Goal: Task Accomplishment & Management: Manage account settings

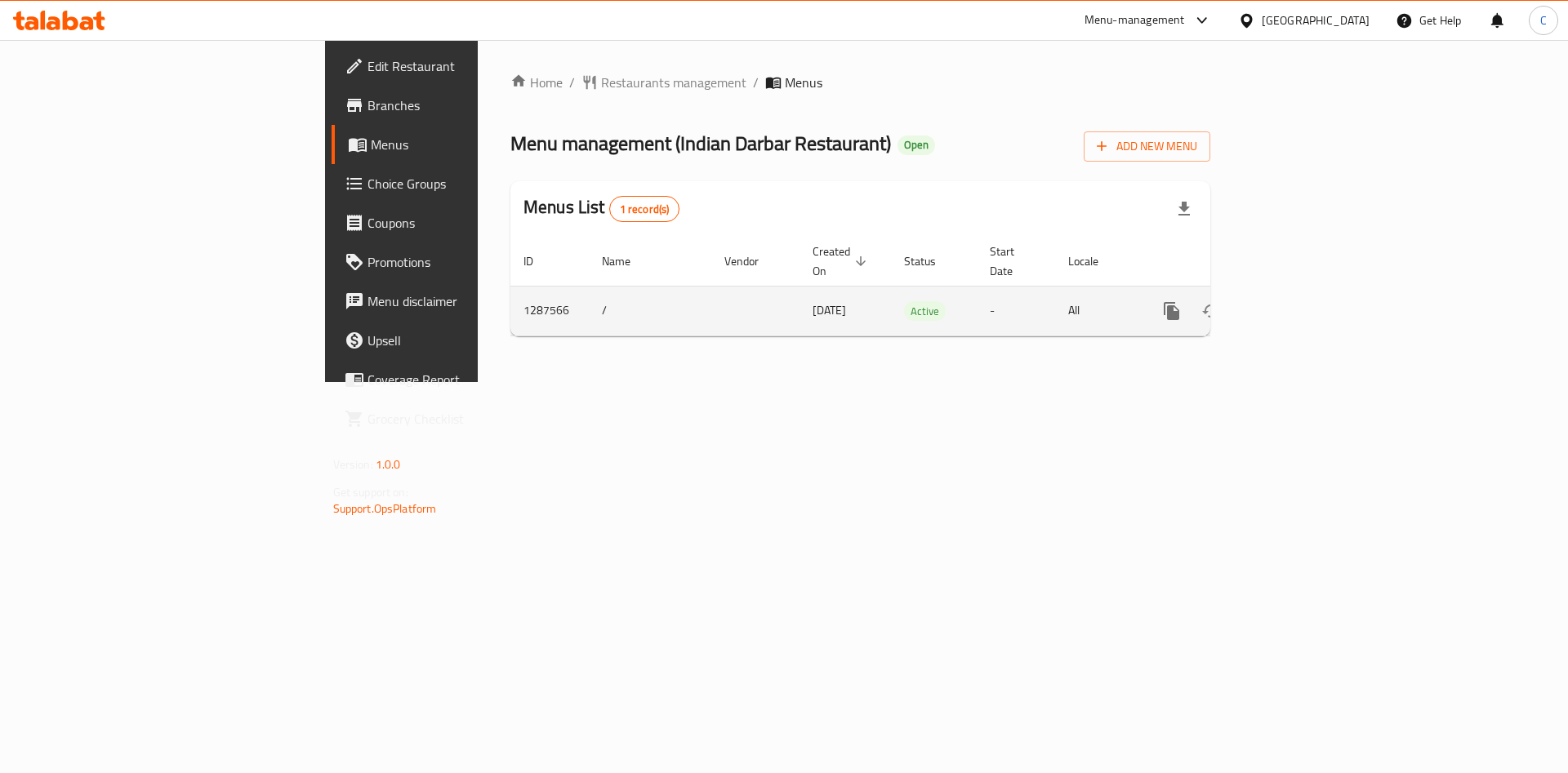
click at [1299, 301] on icon "enhanced table" at bounding box center [1290, 311] width 20 height 20
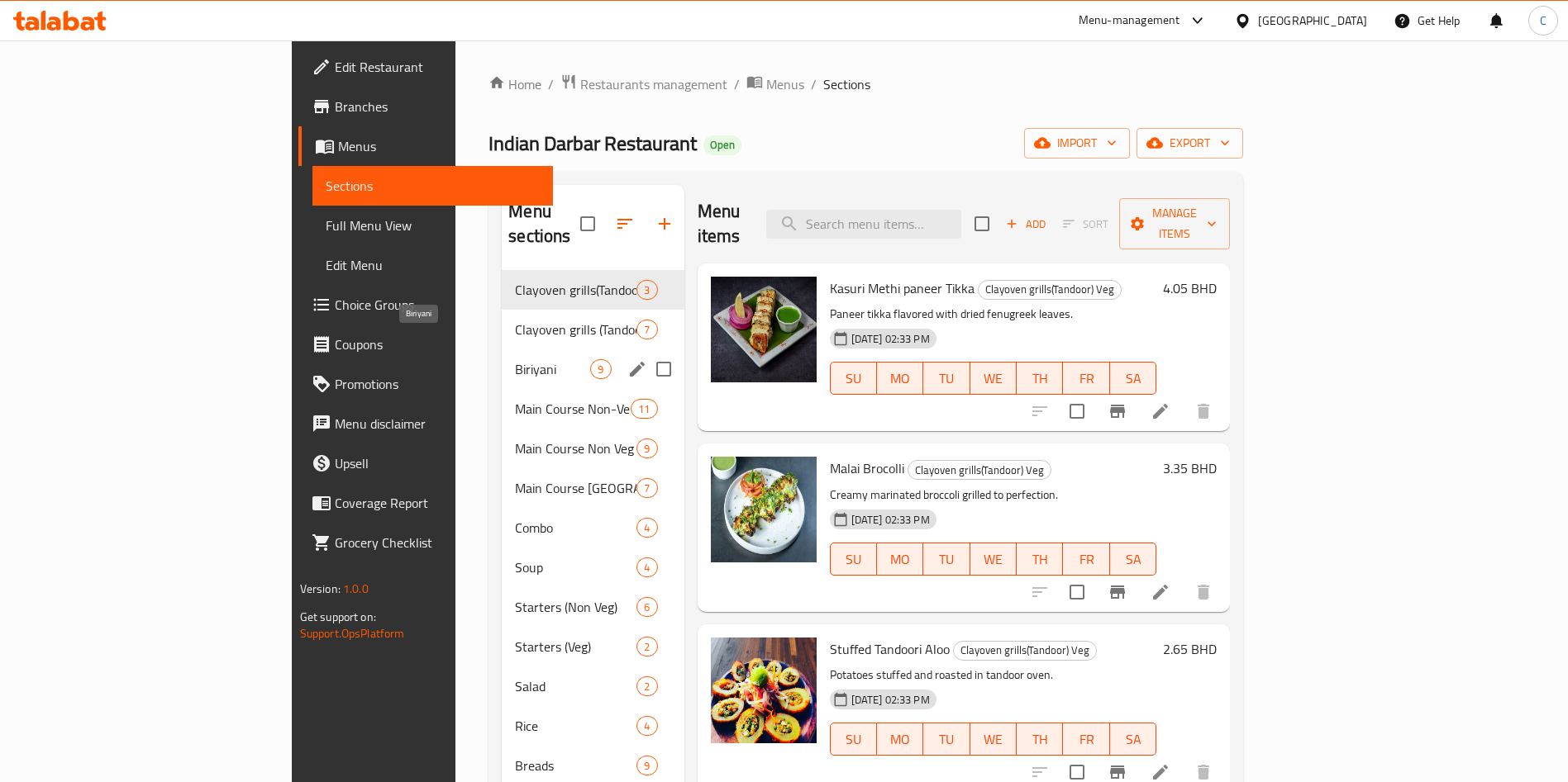
click at [515, 360] on span "Biriyani" at bounding box center [552, 369] width 75 height 20
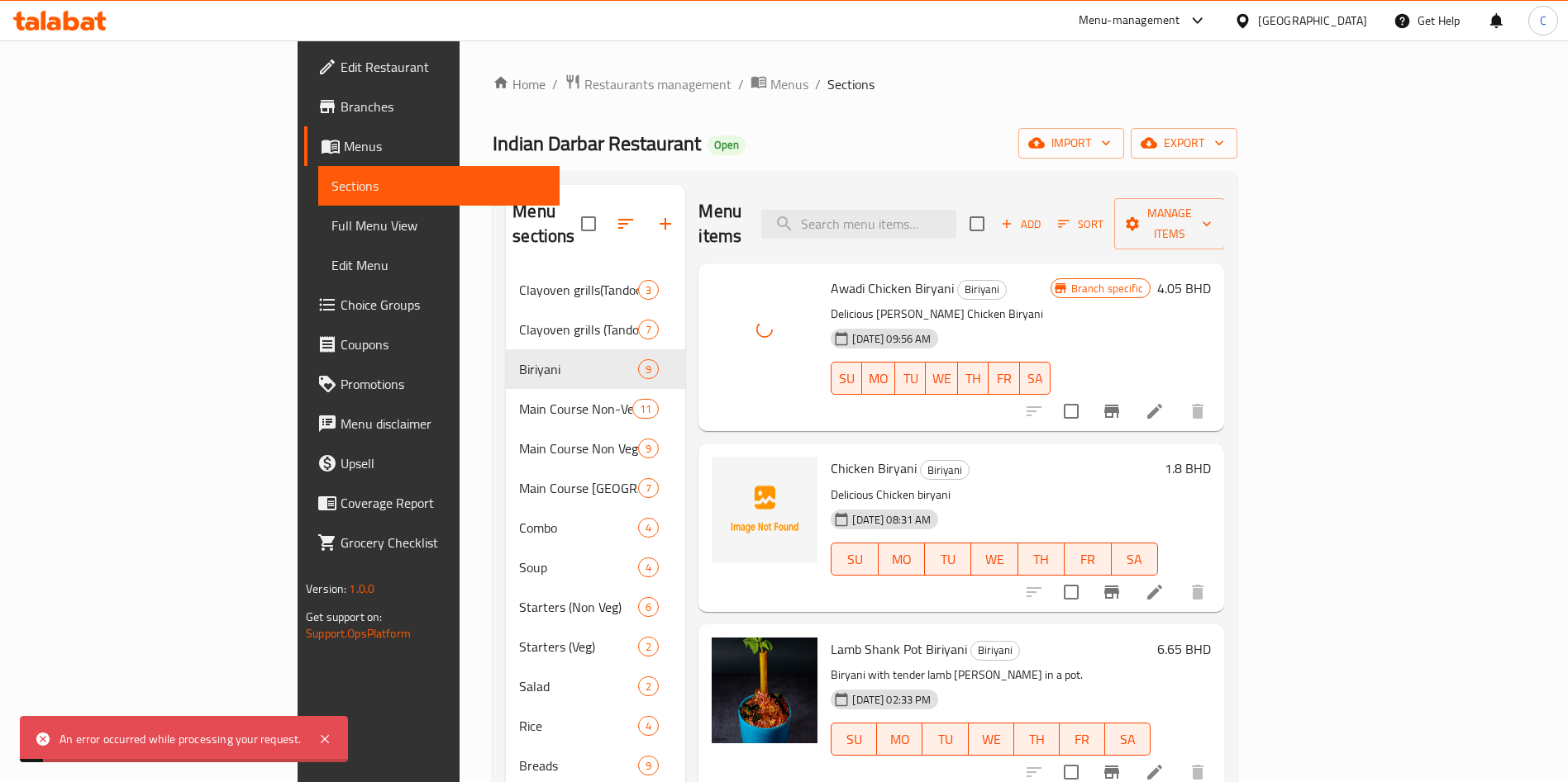
click at [961, 322] on div "[DATE] 09:56 AM SU MO TU WE TH FR SA" at bounding box center [940, 367] width 232 height 89
click at [1164, 402] on icon at bounding box center [1154, 412] width 20 height 20
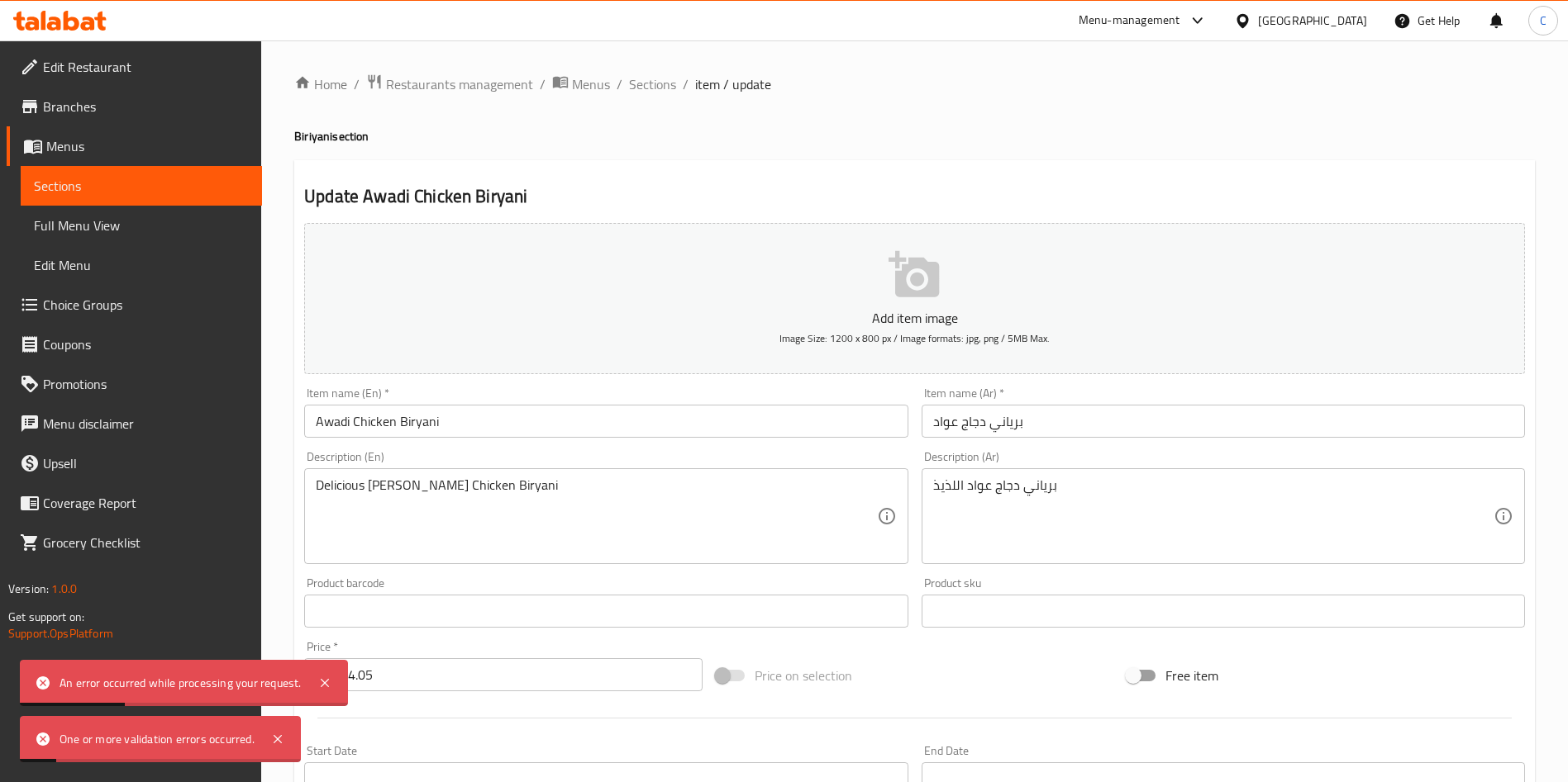
click at [899, 282] on icon "button" at bounding box center [913, 274] width 51 height 46
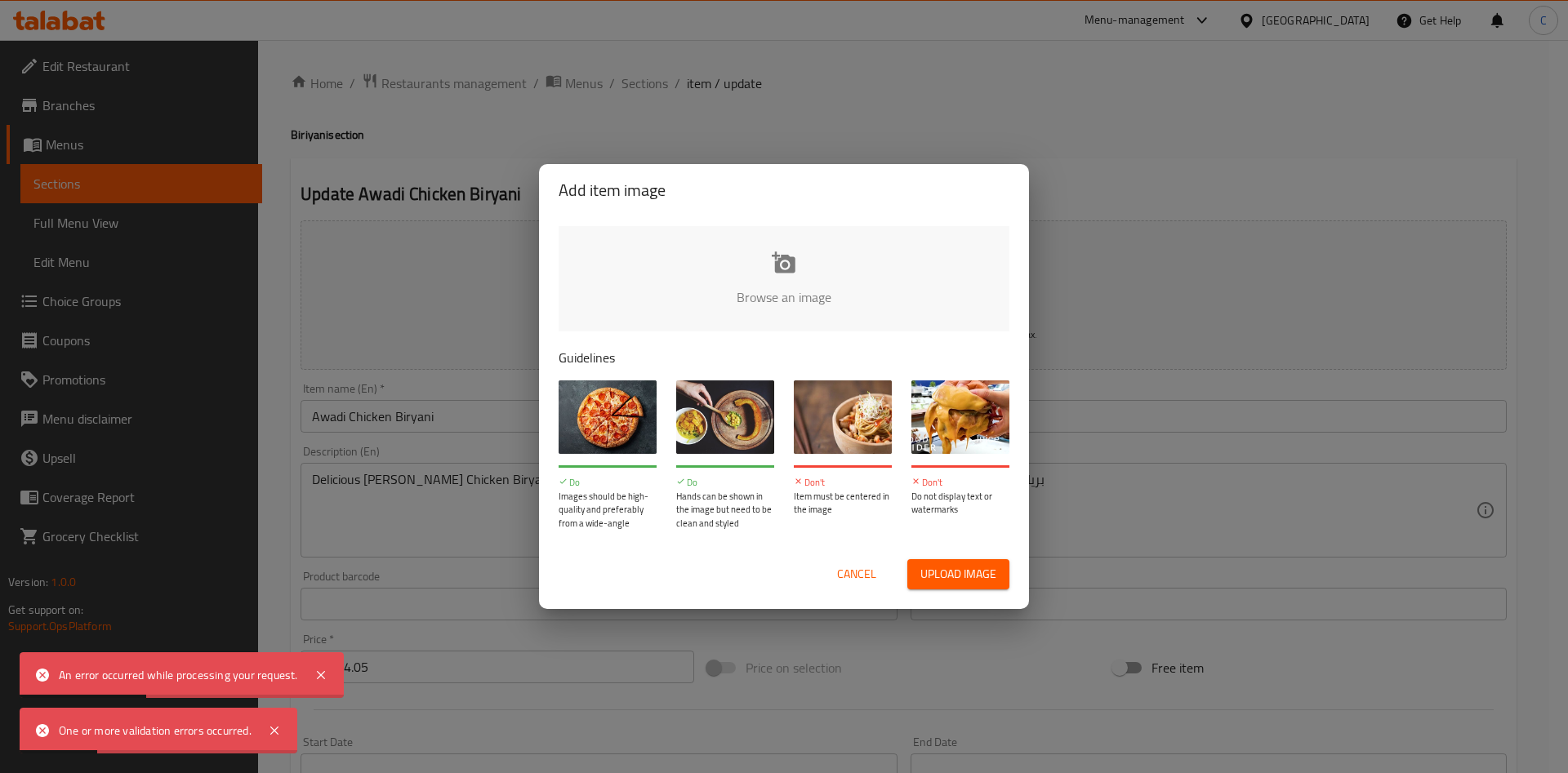
click at [836, 265] on input "file" at bounding box center [1335, 302] width 1555 height 152
type input "C:\fakepath\Awadi Mutton biriyani.png"
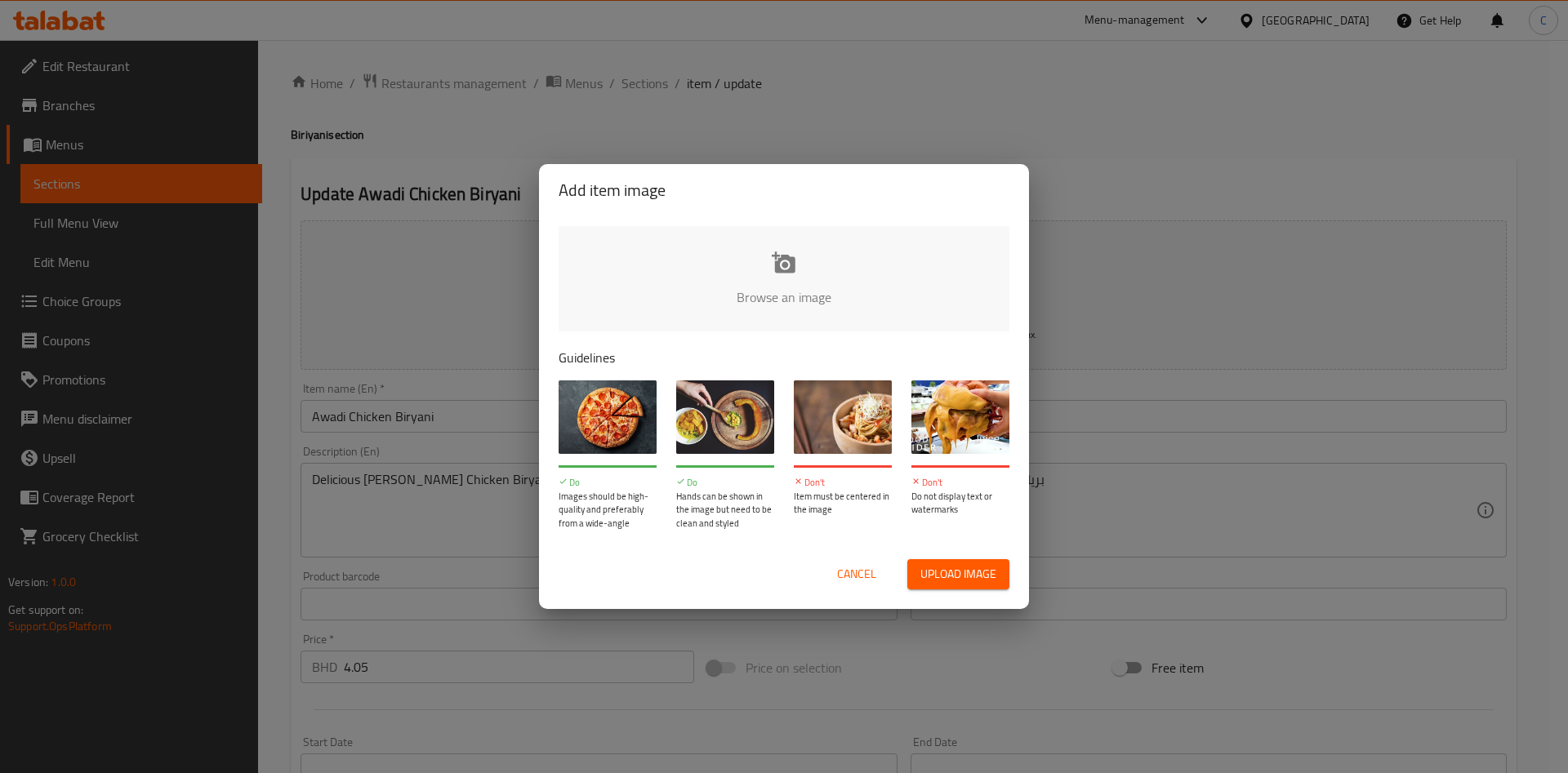
click at [764, 230] on input "file" at bounding box center [1335, 302] width 1555 height 152
click at [801, 291] on input "file" at bounding box center [1335, 302] width 1555 height 152
click at [864, 555] on div "Cancel Upload image" at bounding box center [784, 574] width 477 height 57
click at [852, 568] on span "Cancel" at bounding box center [856, 574] width 39 height 20
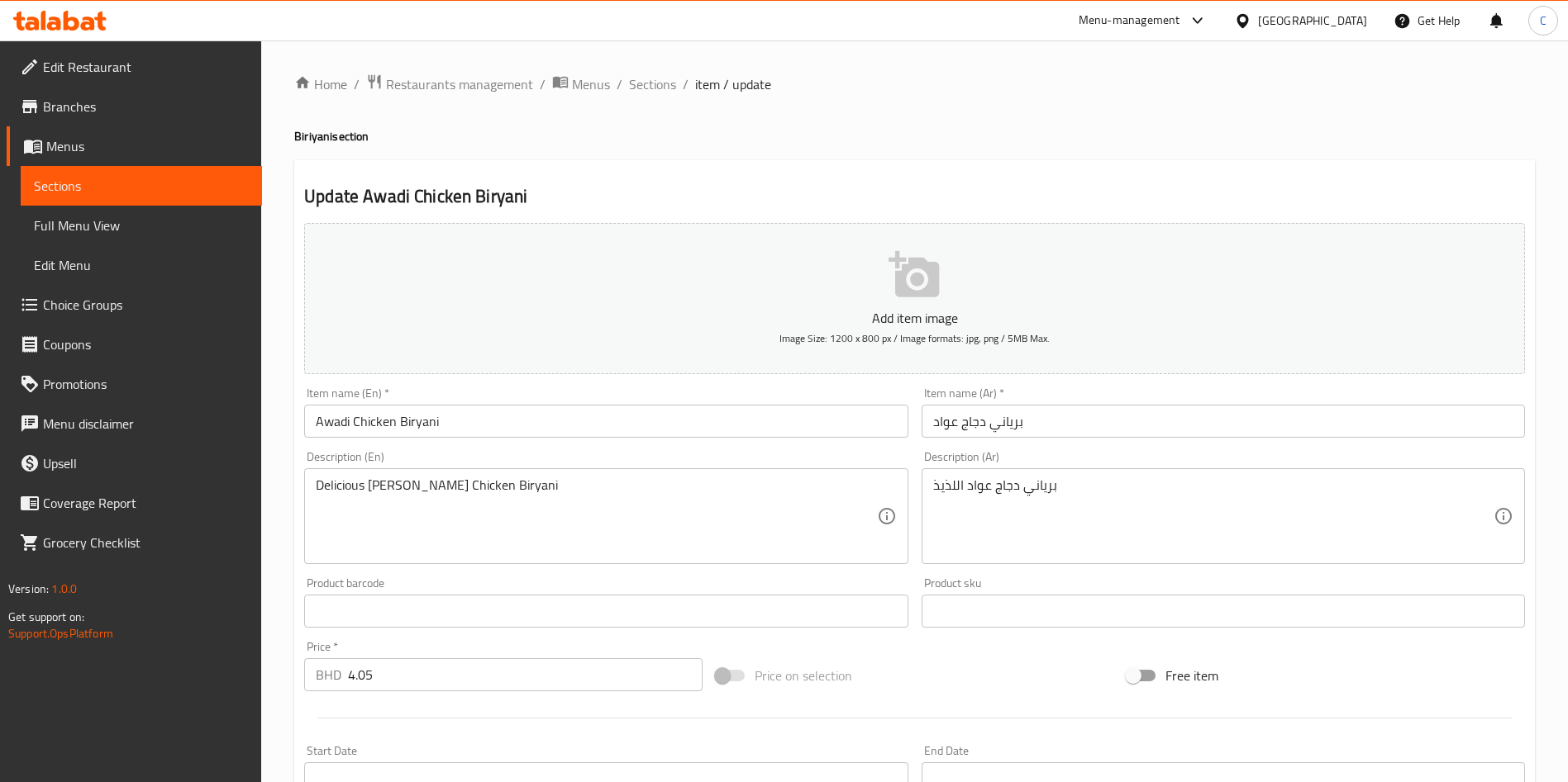
click at [729, 278] on button "Add item image Image Size: 1200 x 800 px / Image formats: jpg, png / 5MB Max." at bounding box center [914, 298] width 1221 height 152
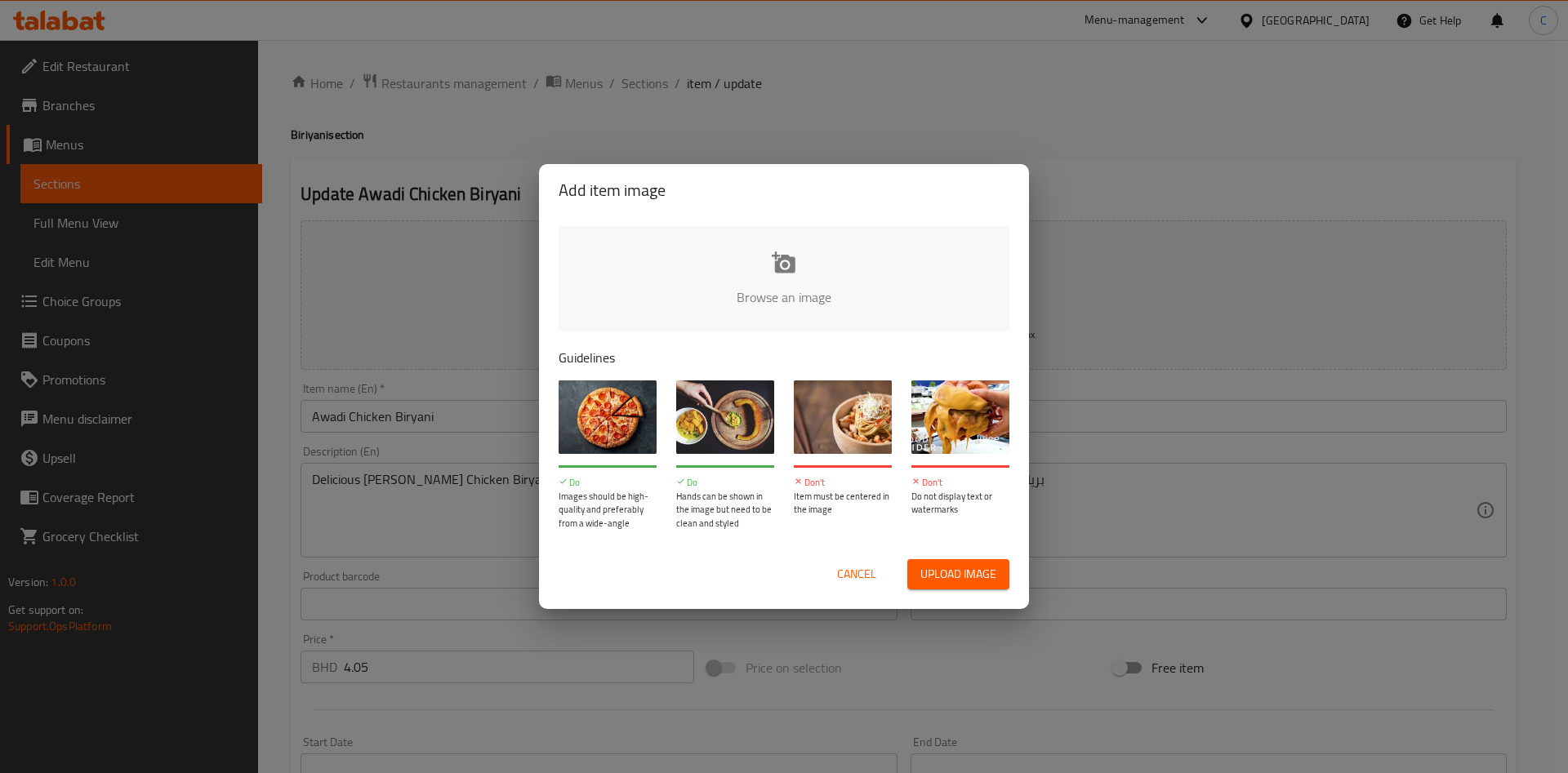
click at [714, 259] on input "file" at bounding box center [1335, 302] width 1555 height 152
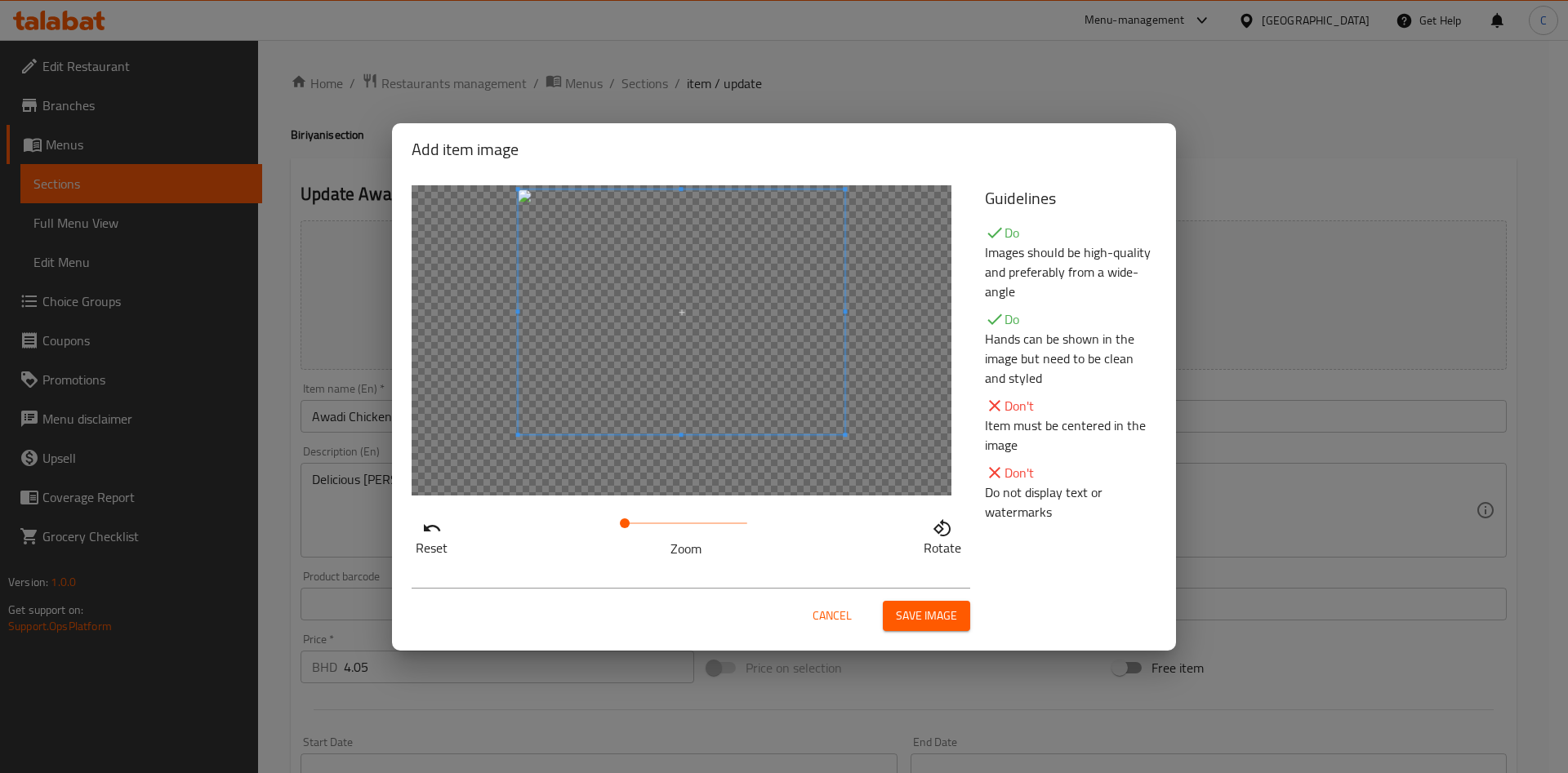
click at [766, 307] on span at bounding box center [681, 311] width 327 height 245
click at [707, 253] on span at bounding box center [681, 311] width 327 height 245
click at [929, 617] on span "Save image" at bounding box center [926, 616] width 61 height 20
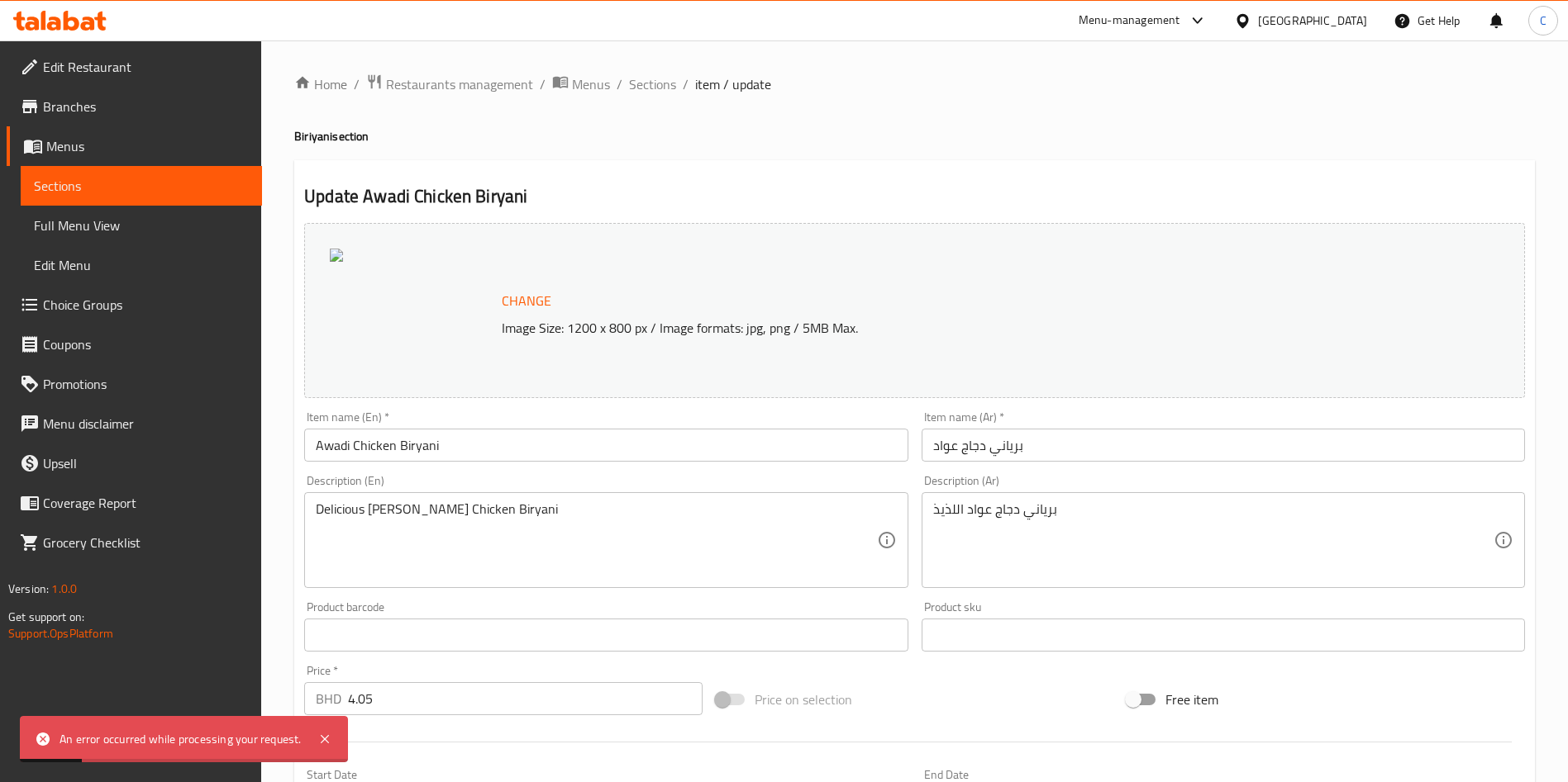
click at [603, 308] on div "Change Image Size: 1200 x 800 px / Image formats: jpg, png / 5MB Max." at bounding box center [933, 311] width 877 height 54
click at [538, 302] on span "Change" at bounding box center [526, 301] width 50 height 24
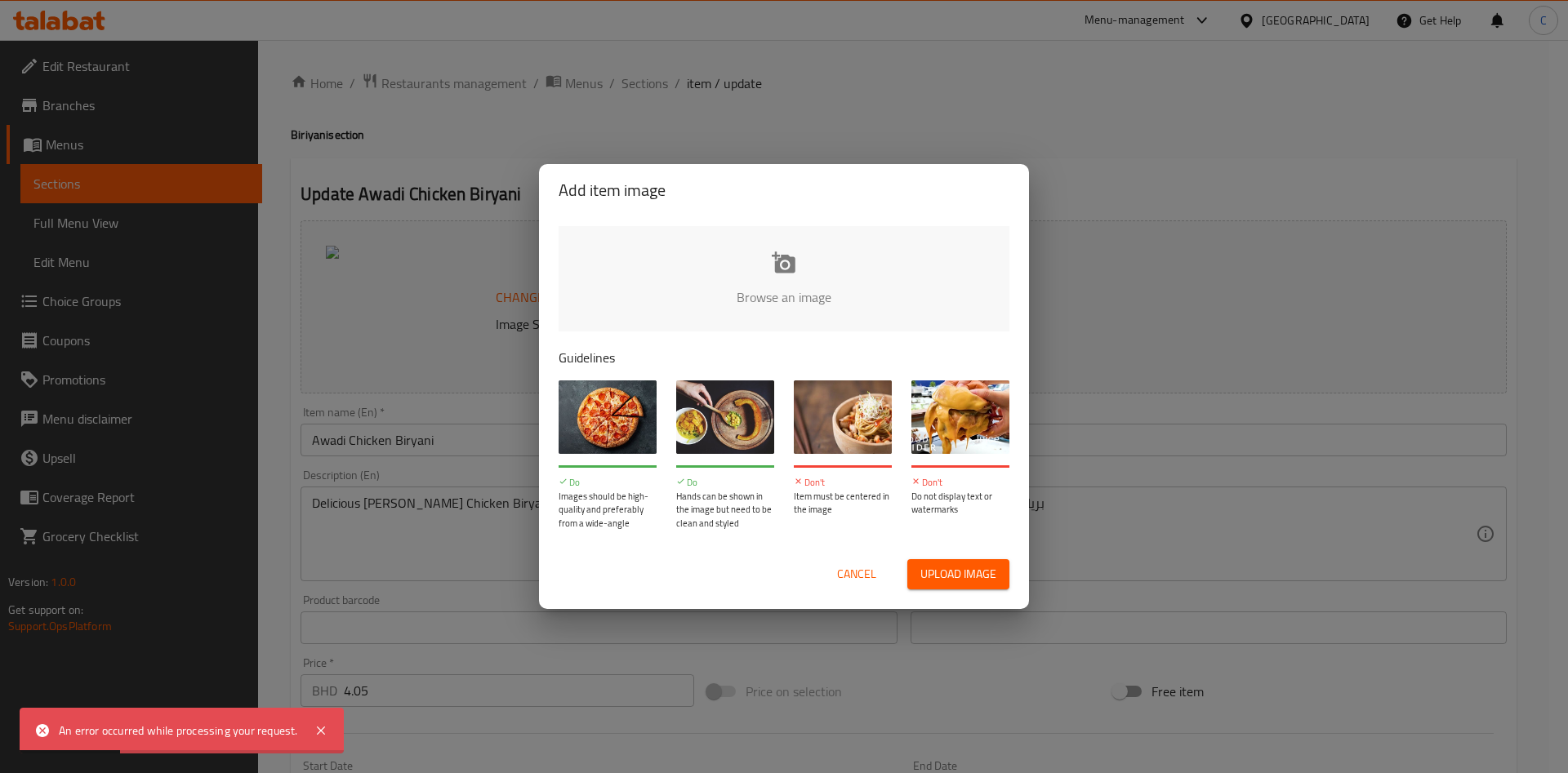
click at [778, 287] on input "file" at bounding box center [1335, 302] width 1555 height 152
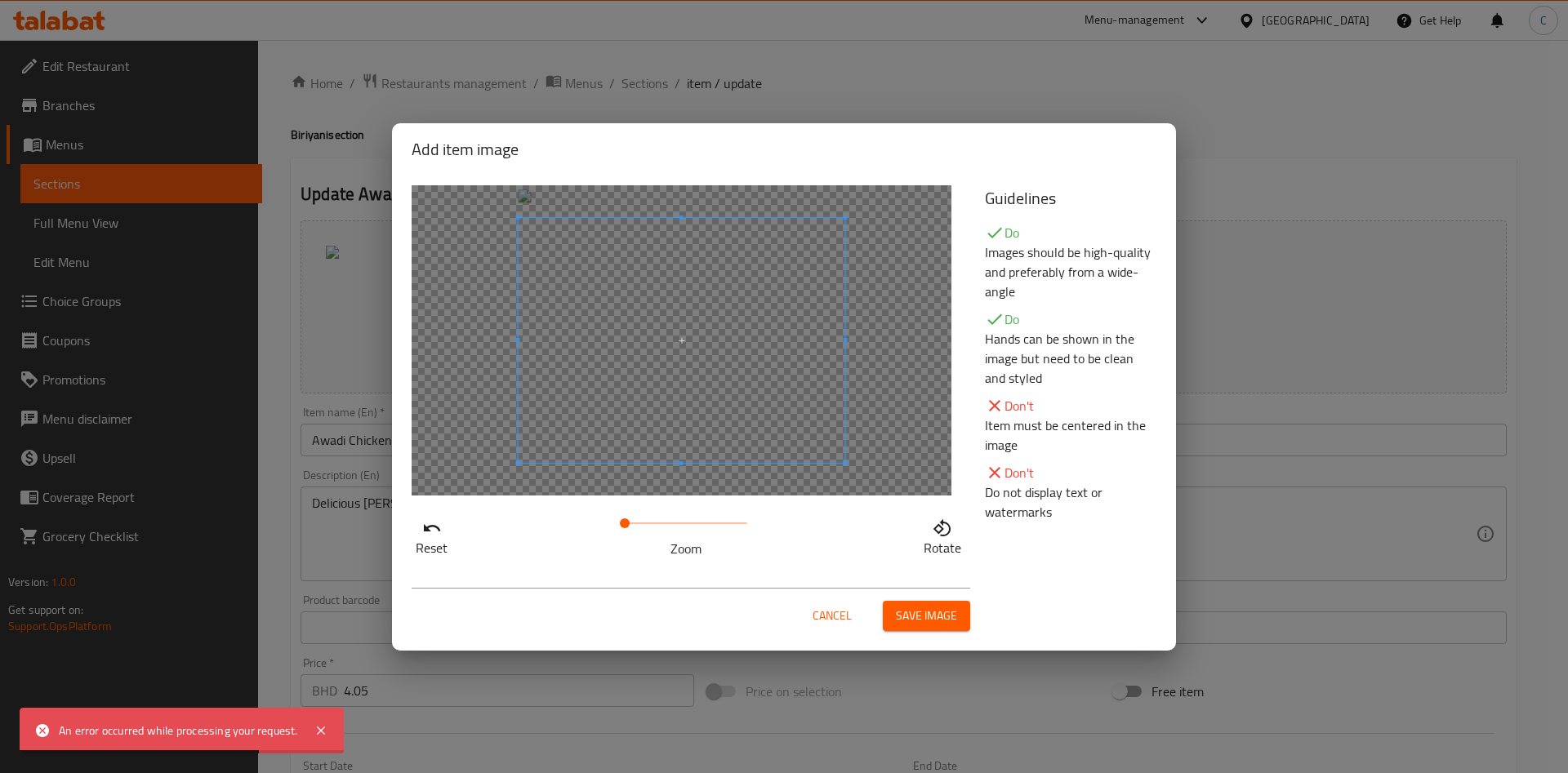
click at [958, 620] on button "Save image" at bounding box center [926, 616] width 88 height 30
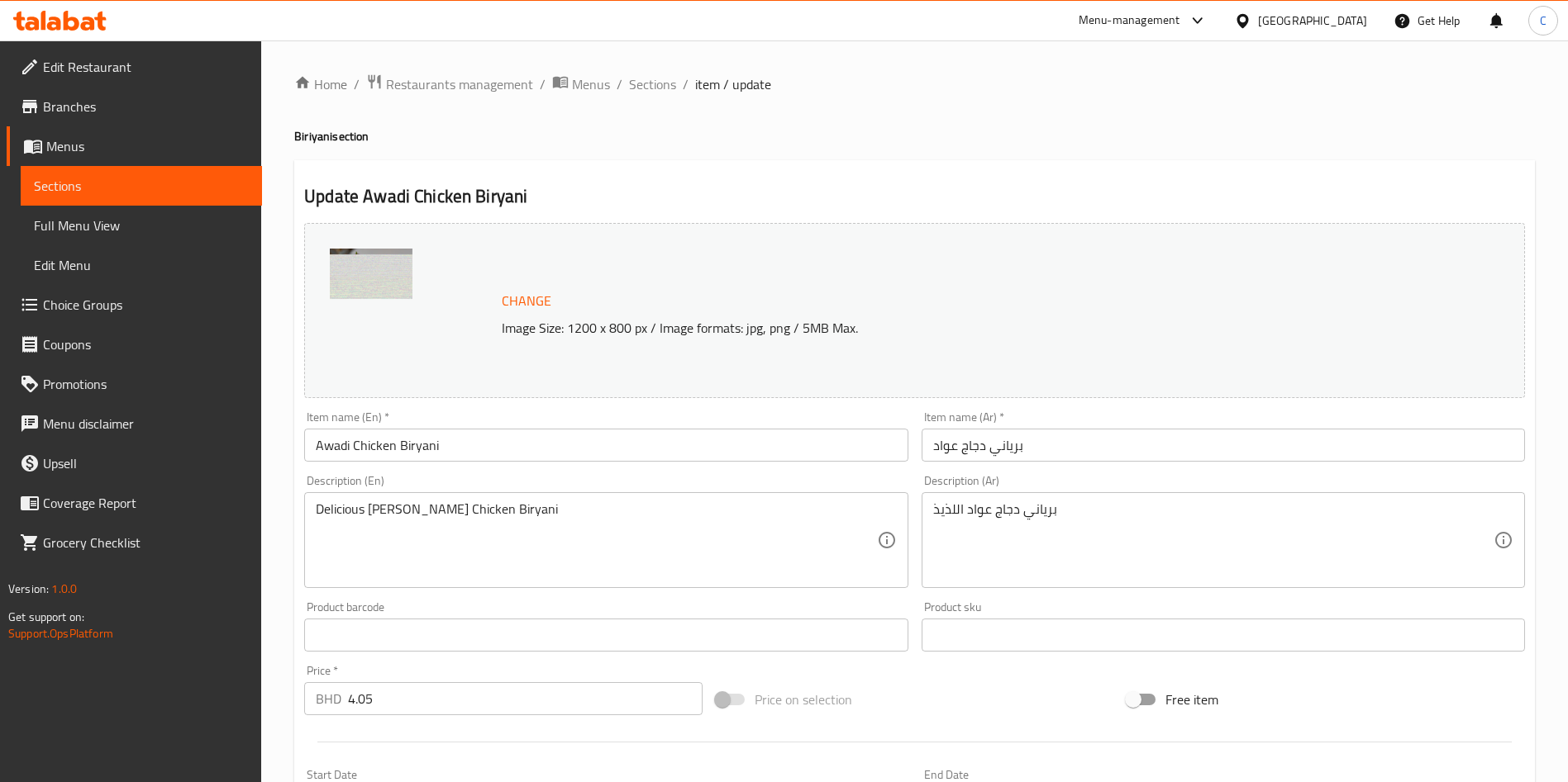
scroll to position [409, 0]
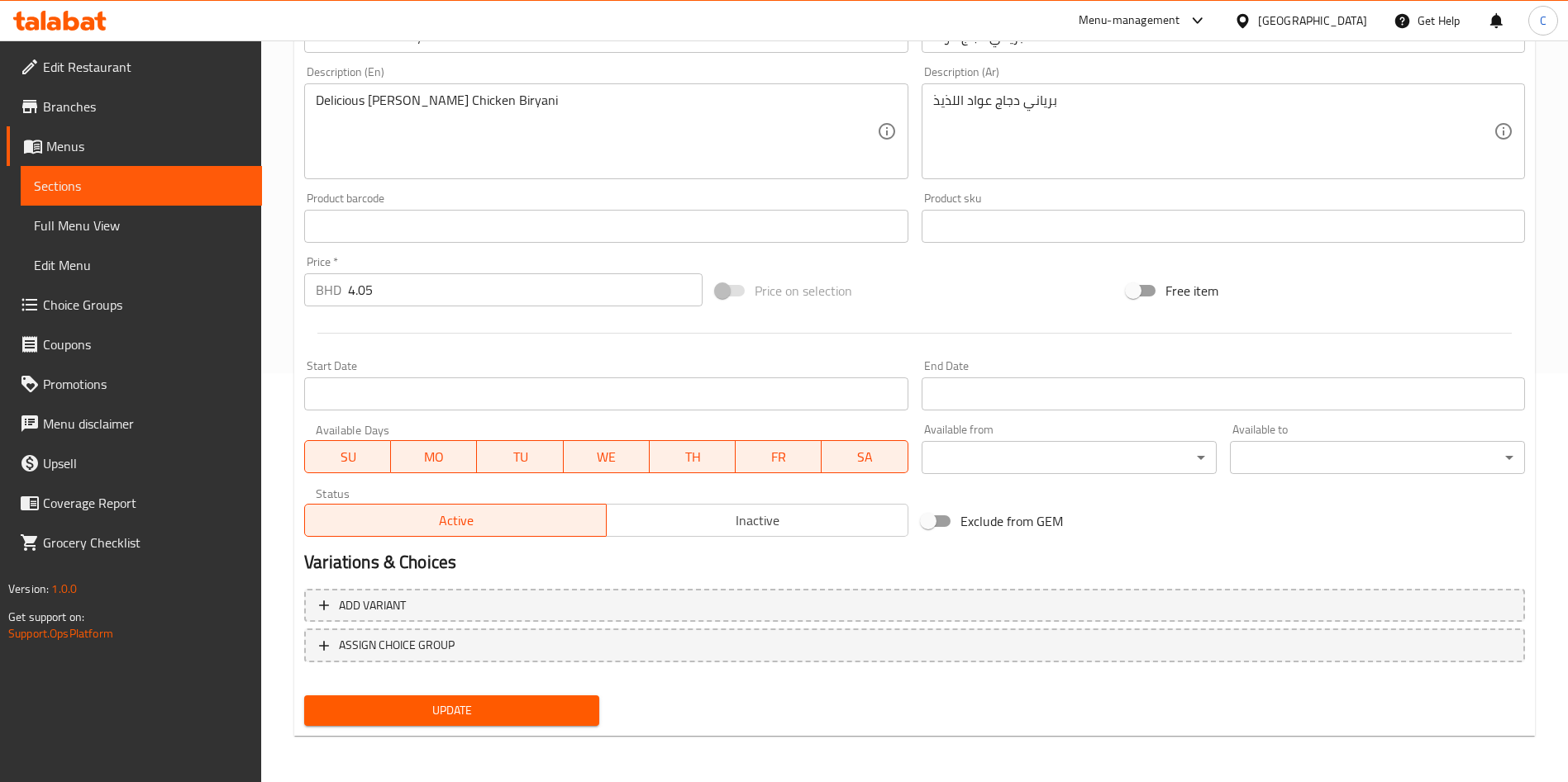
click at [484, 688] on div "Add variant ASSIGN CHOICE GROUP" at bounding box center [914, 636] width 1234 height 108
click at [482, 713] on span "Update" at bounding box center [452, 711] width 269 height 21
click at [542, 715] on span "Update" at bounding box center [452, 711] width 269 height 21
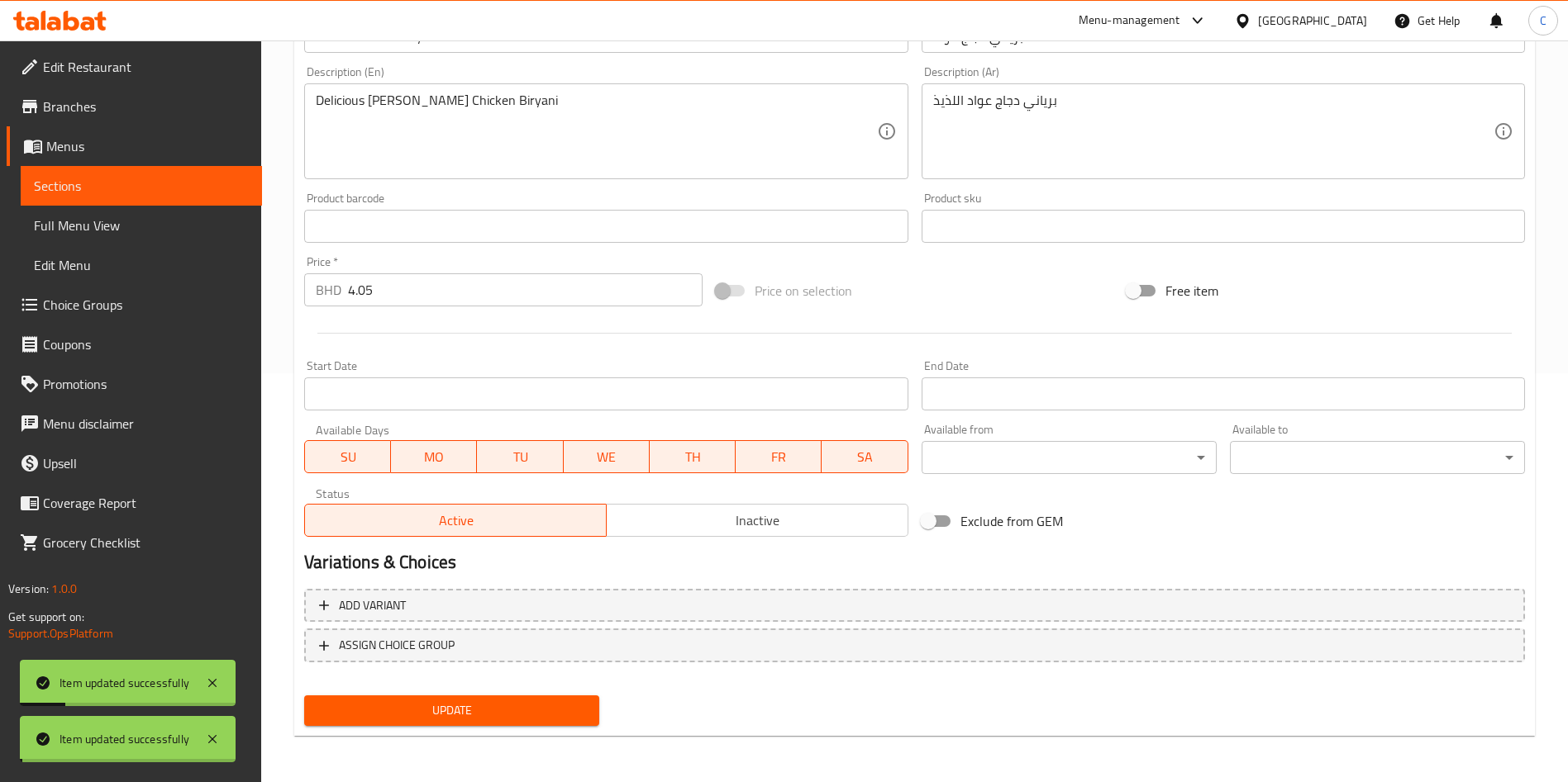
click at [548, 707] on span "Update" at bounding box center [452, 711] width 269 height 21
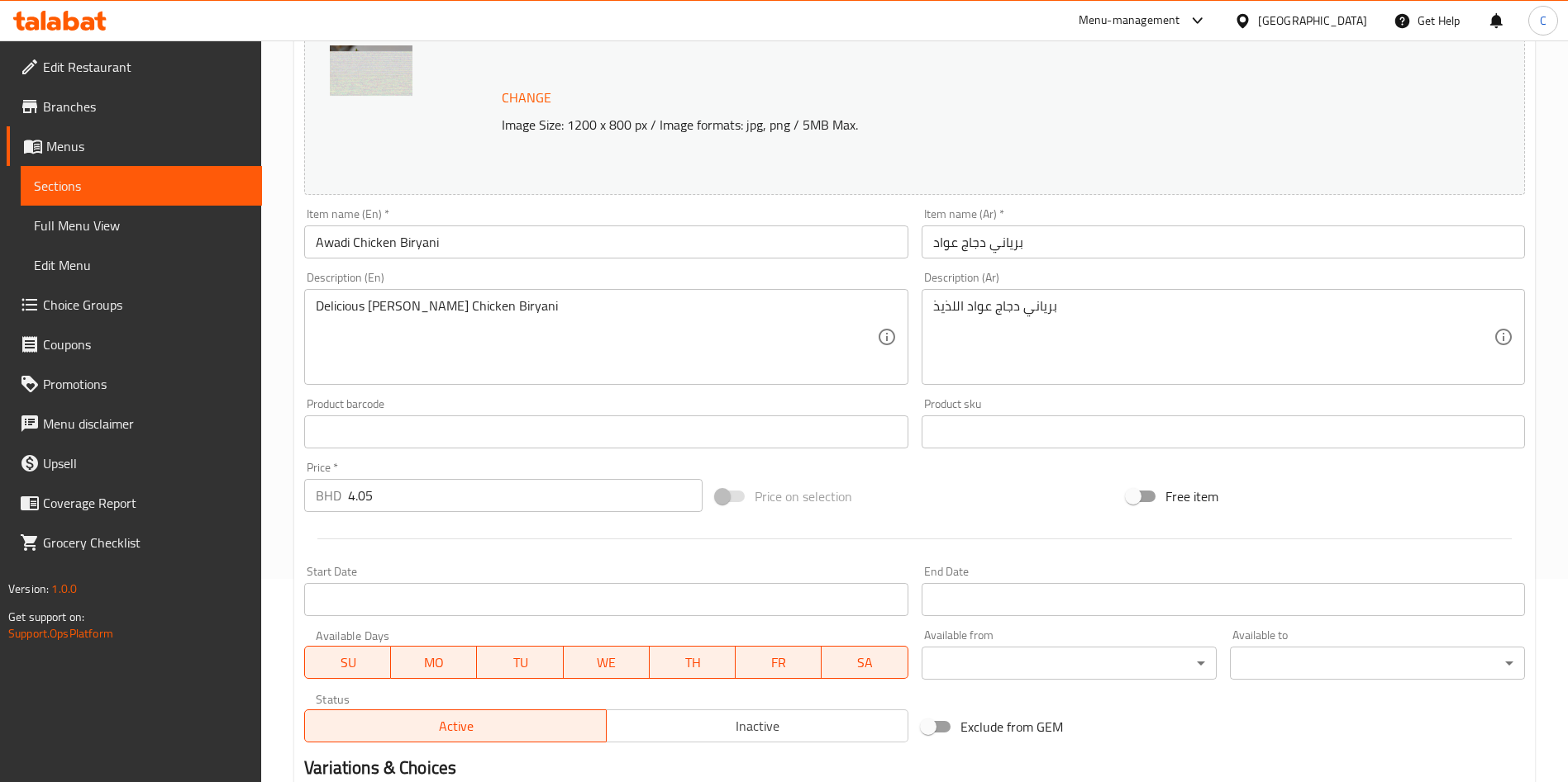
scroll to position [0, 0]
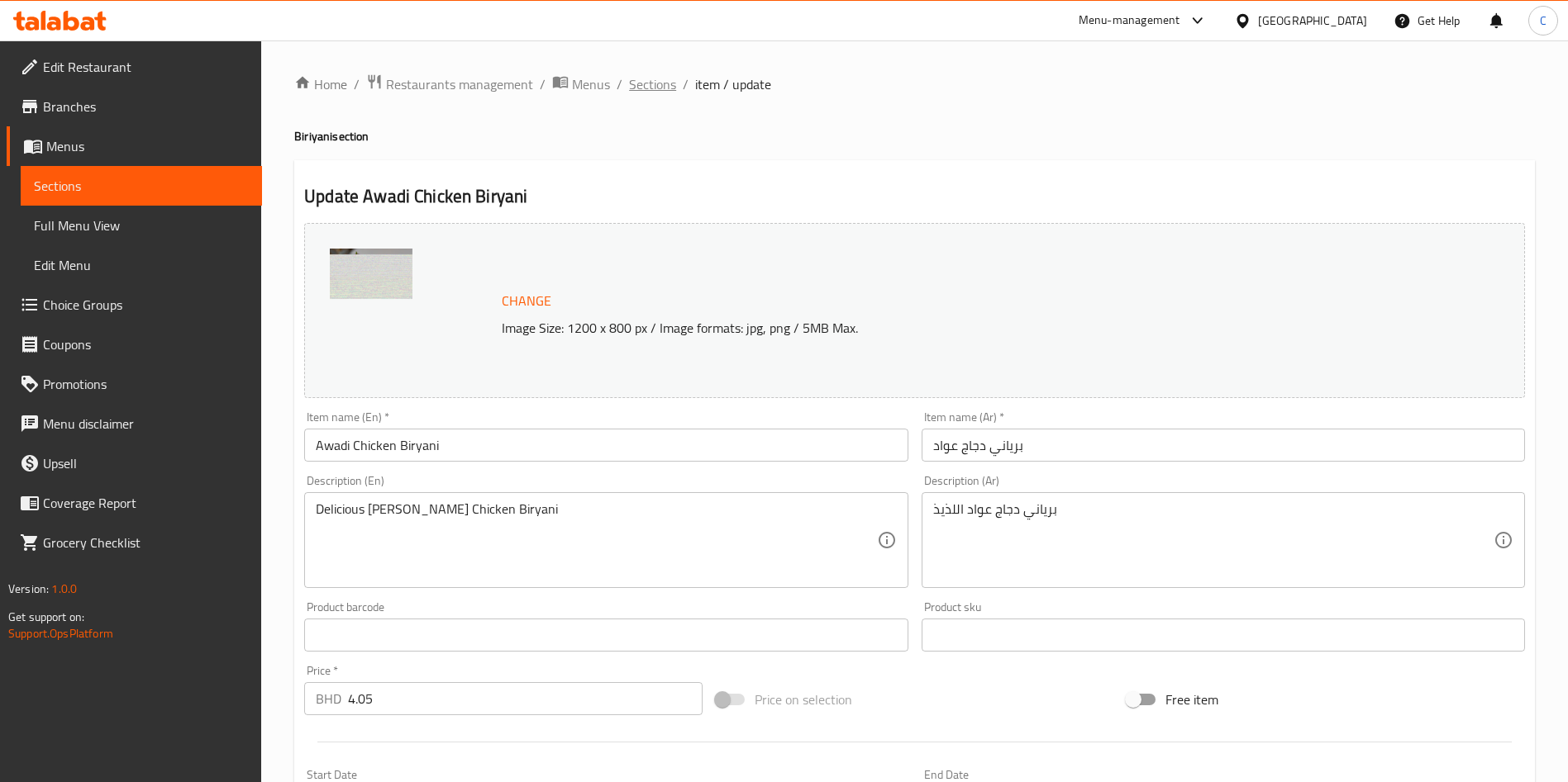
click at [646, 83] on span "Sections" at bounding box center [652, 84] width 47 height 20
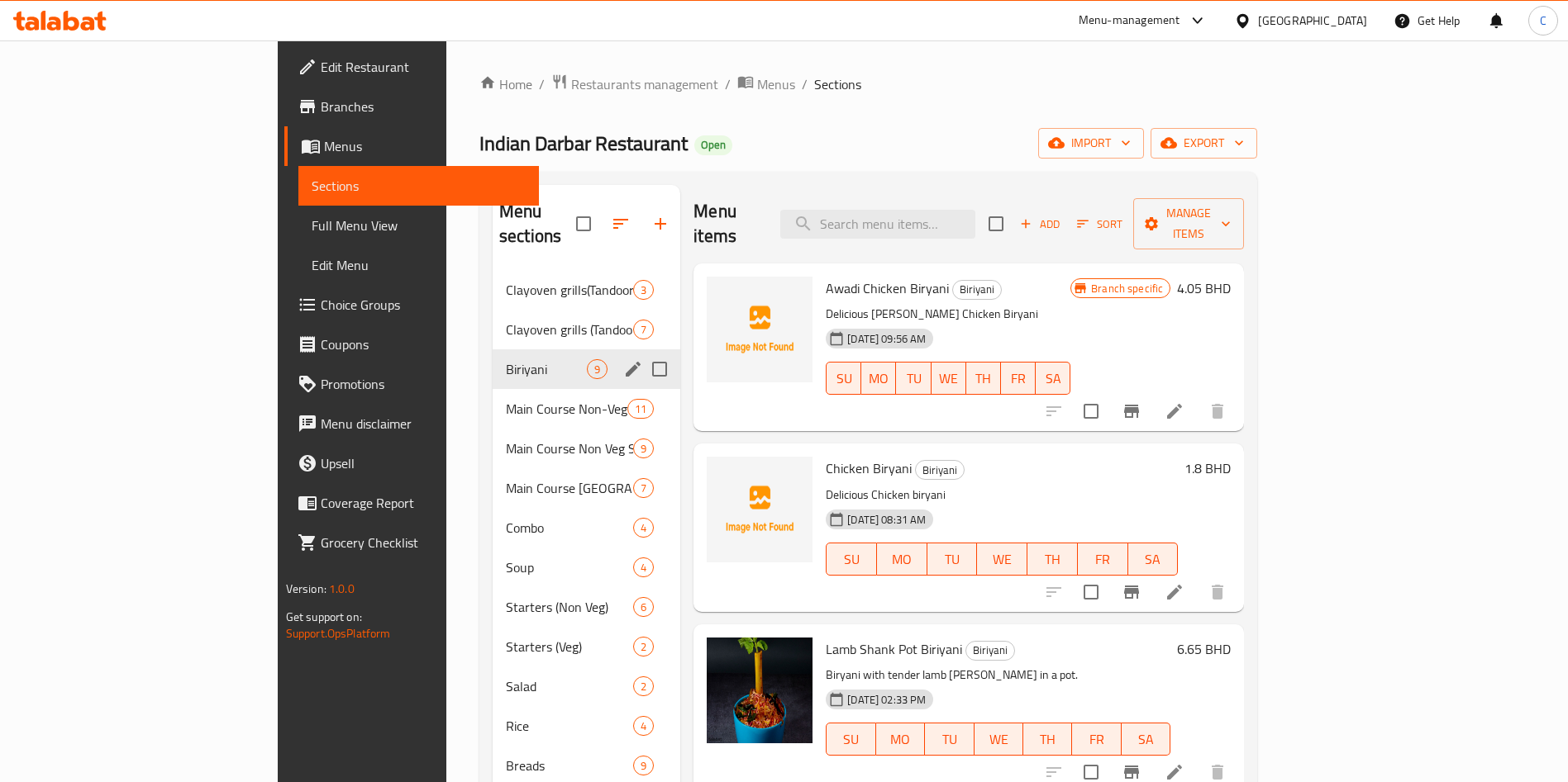
click at [506, 360] on span "Biriyani" at bounding box center [546, 369] width 81 height 20
click at [506, 320] on span "Clayoven grills (Tandoor) Non Veg" at bounding box center [546, 330] width 81 height 20
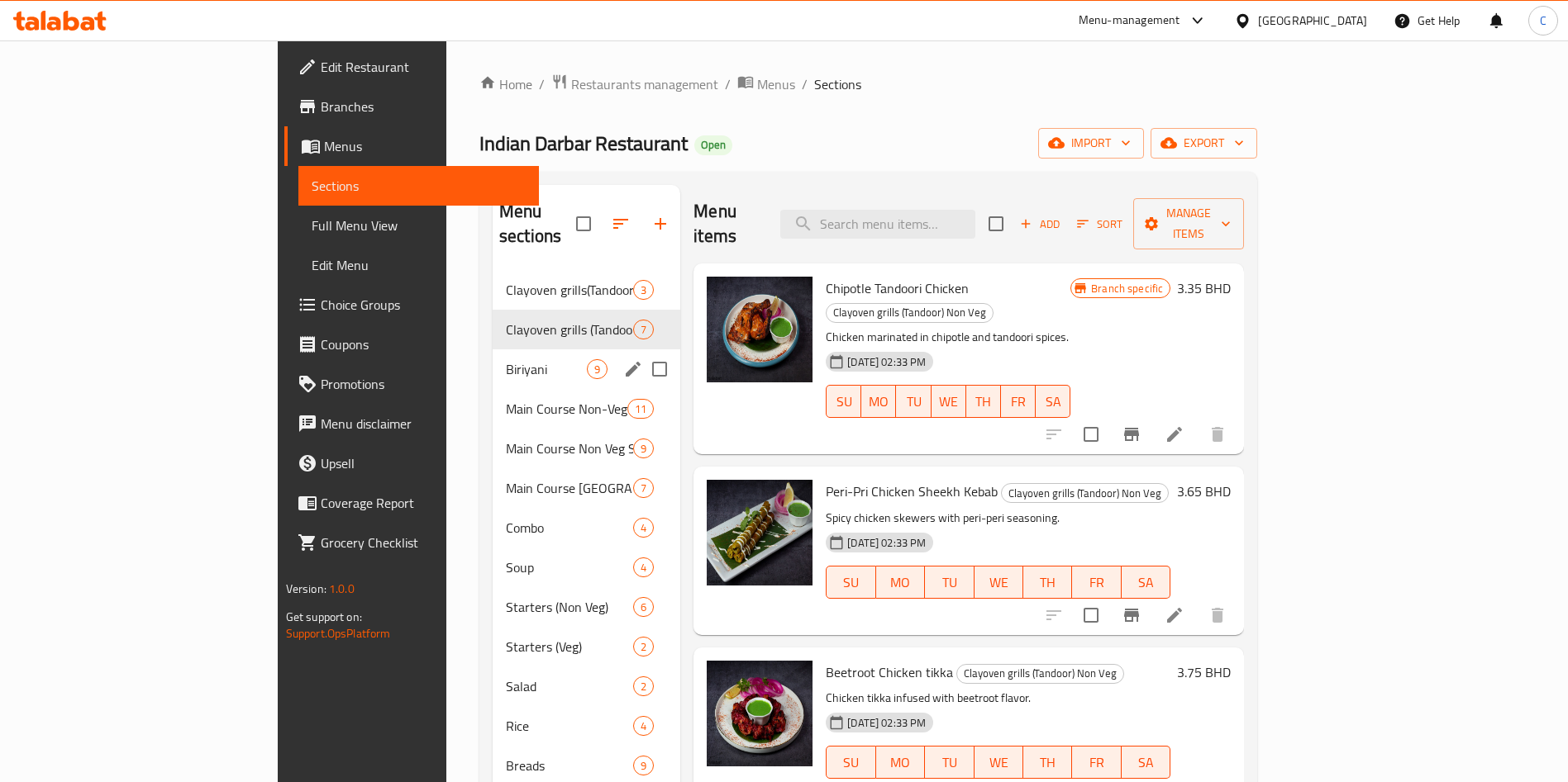
click at [492, 361] on div "Biriyani 9" at bounding box center [586, 369] width 187 height 40
